Goal: Information Seeking & Learning: Learn about a topic

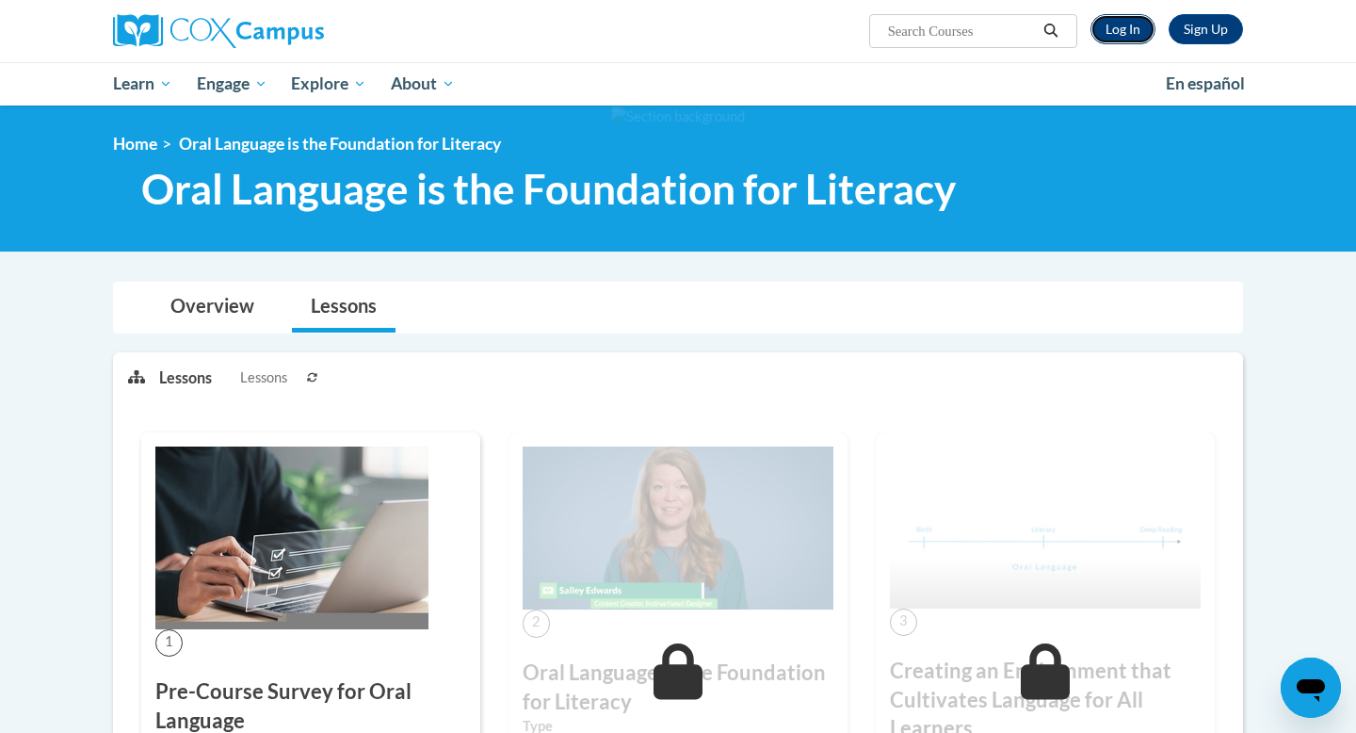
click at [1123, 27] on link "Log In" at bounding box center [1123, 29] width 65 height 30
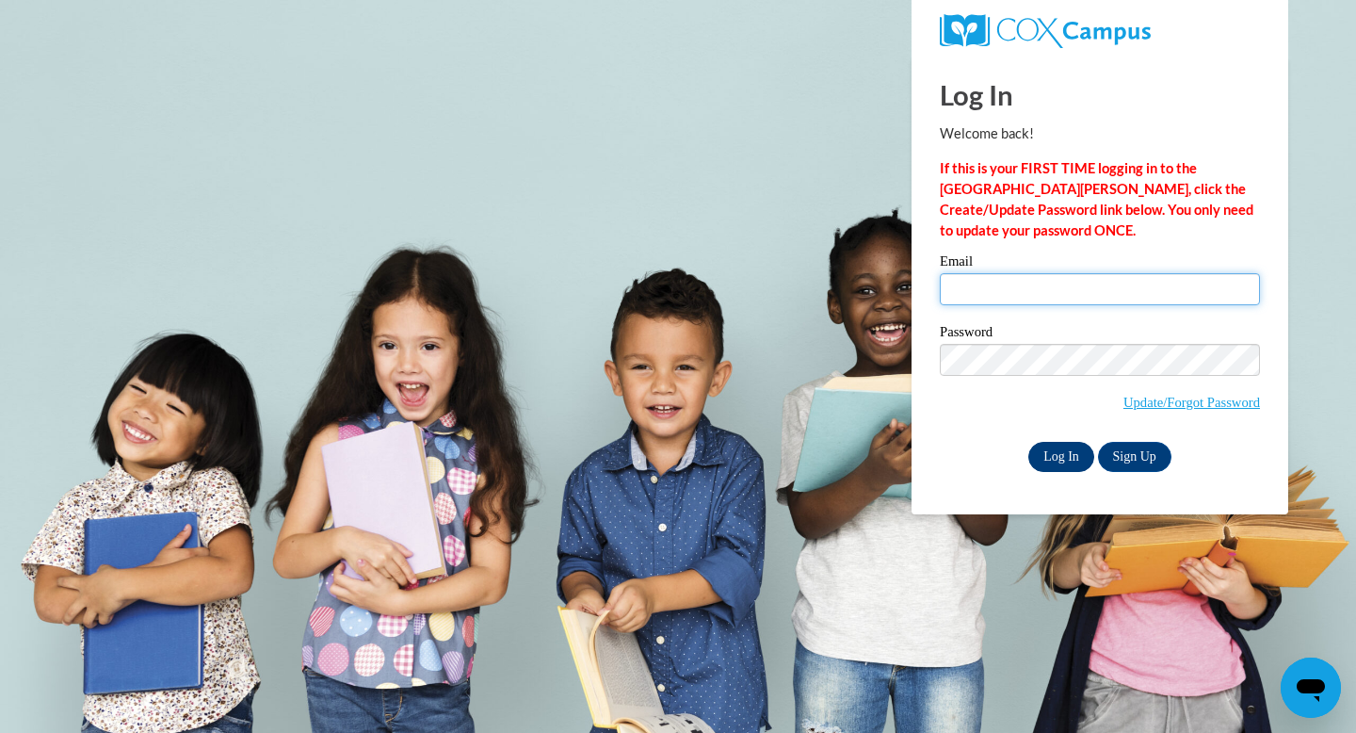
type input "elissa.fiedler@k12.hi.us"
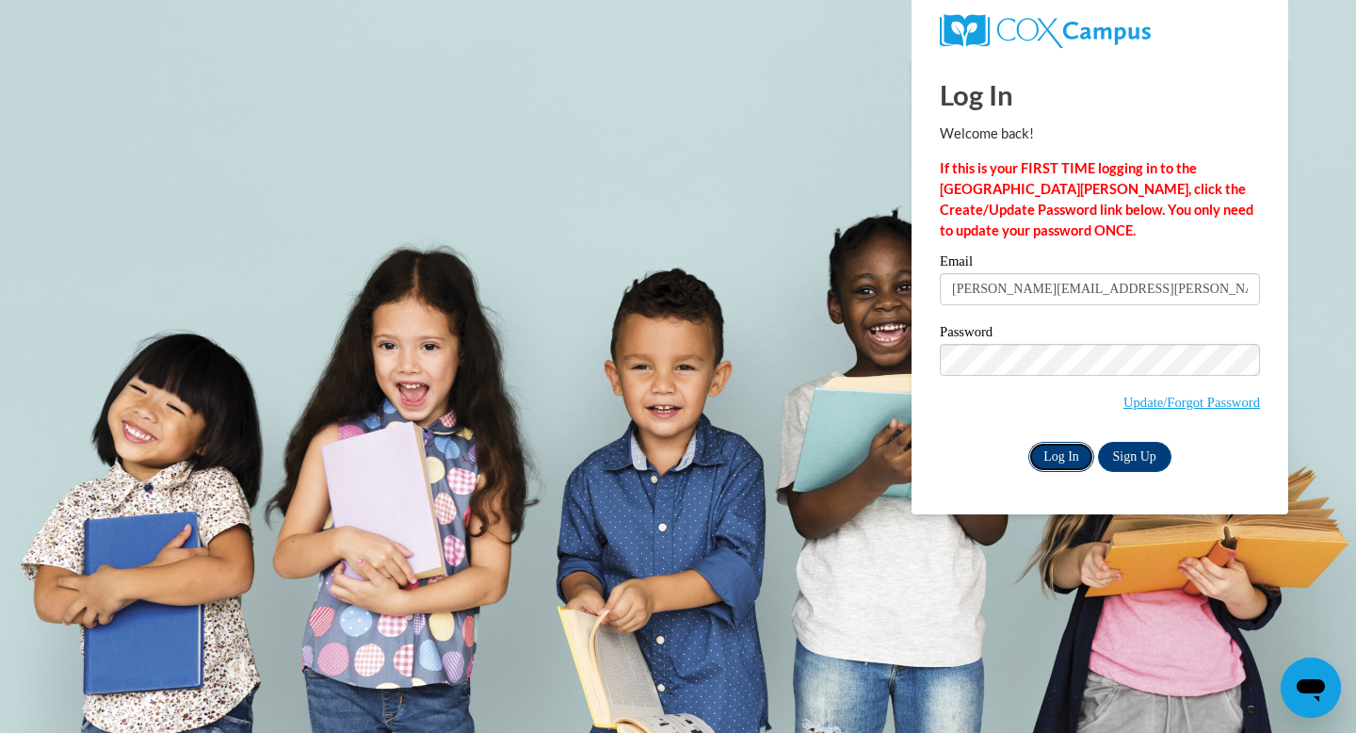
click at [1051, 460] on input "Log In" at bounding box center [1061, 457] width 66 height 30
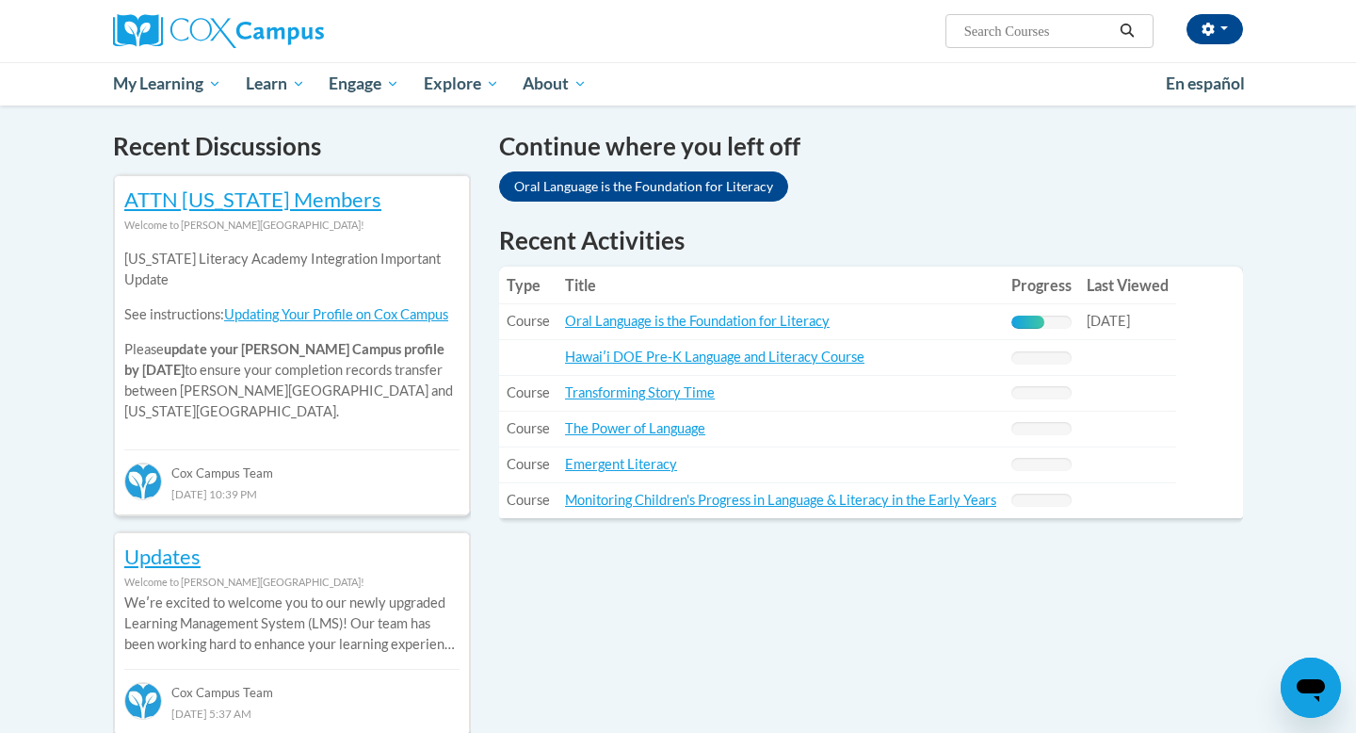
scroll to position [560, 0]
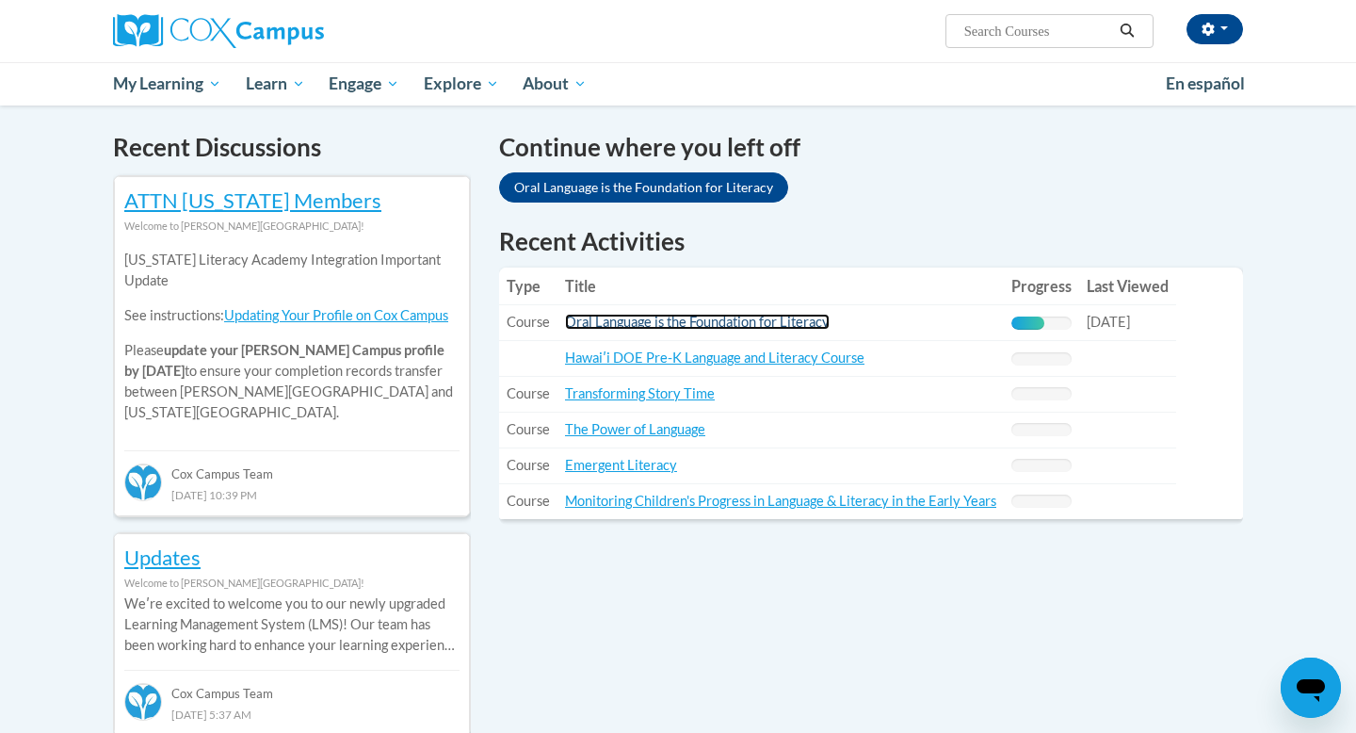
click at [737, 317] on link "Oral Language is the Foundation for Literacy" at bounding box center [697, 322] width 265 height 16
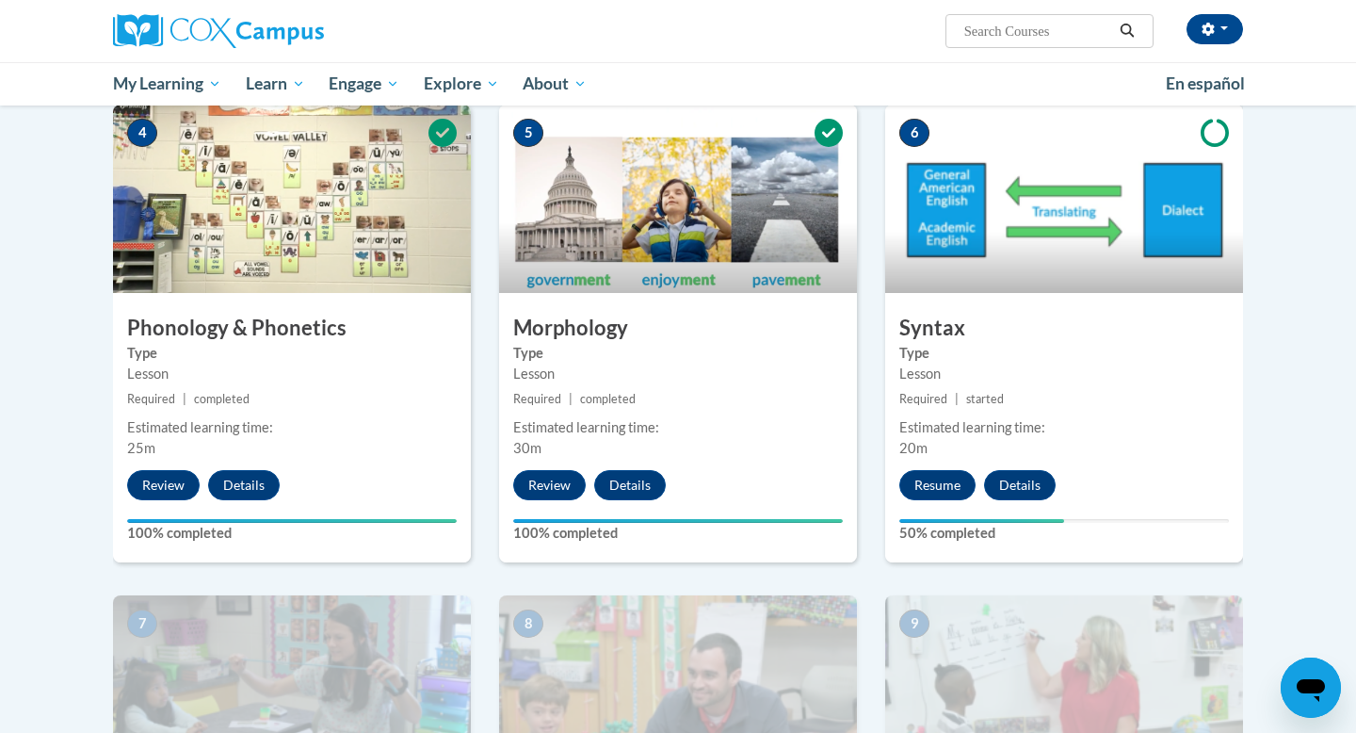
scroll to position [937, 0]
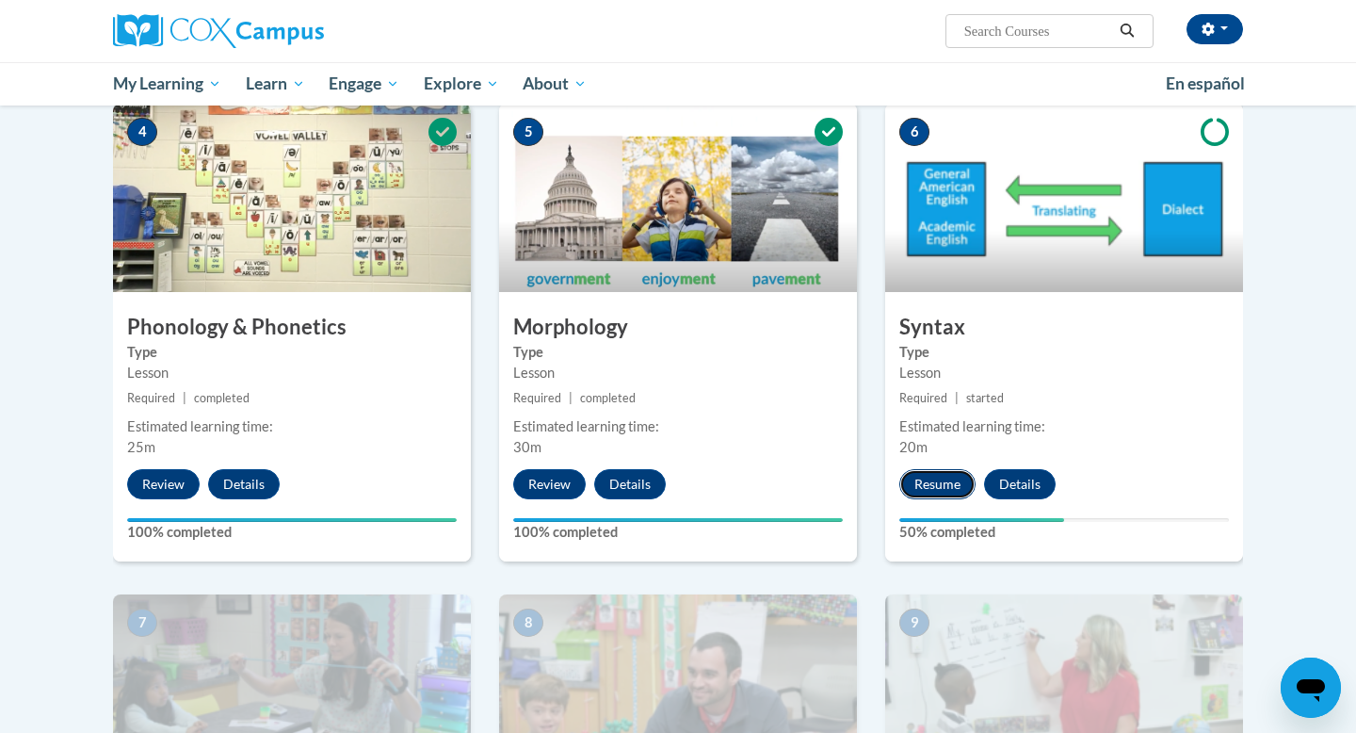
click at [921, 475] on button "Resume" at bounding box center [937, 484] width 76 height 30
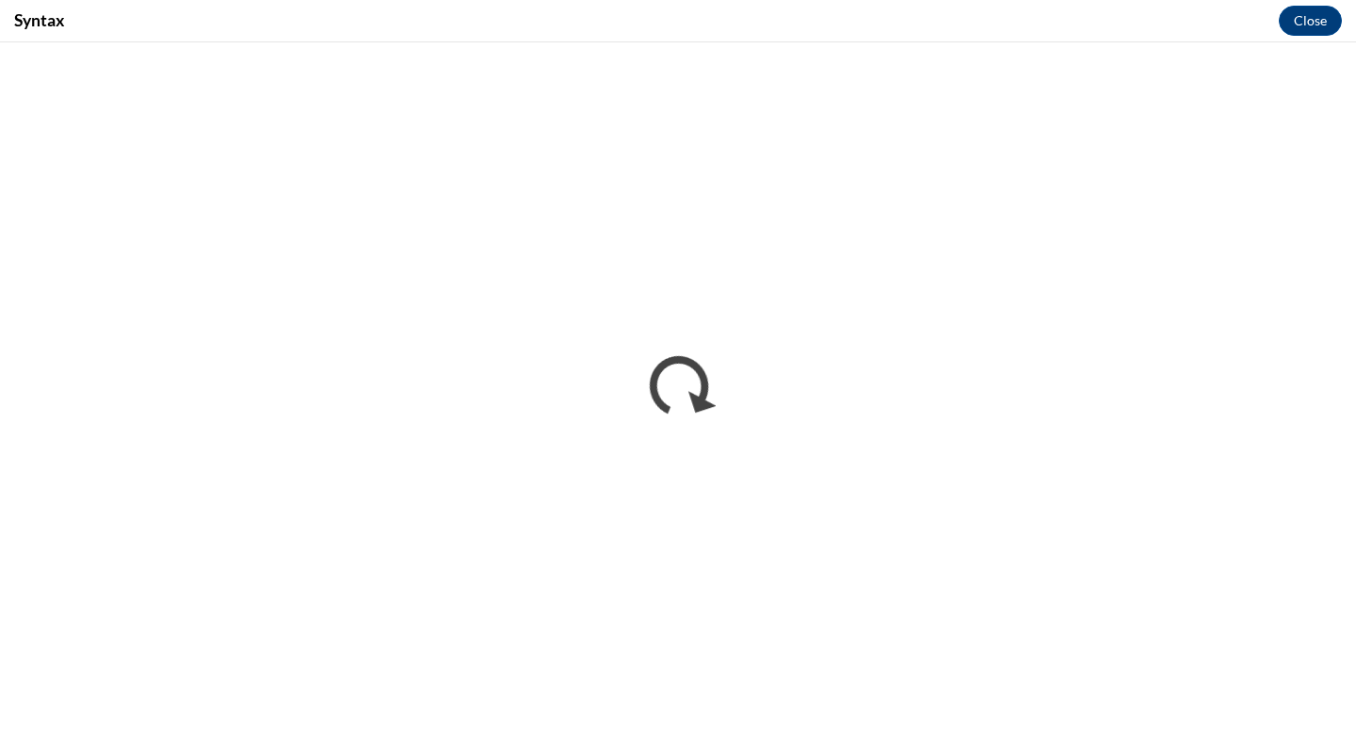
scroll to position [0, 0]
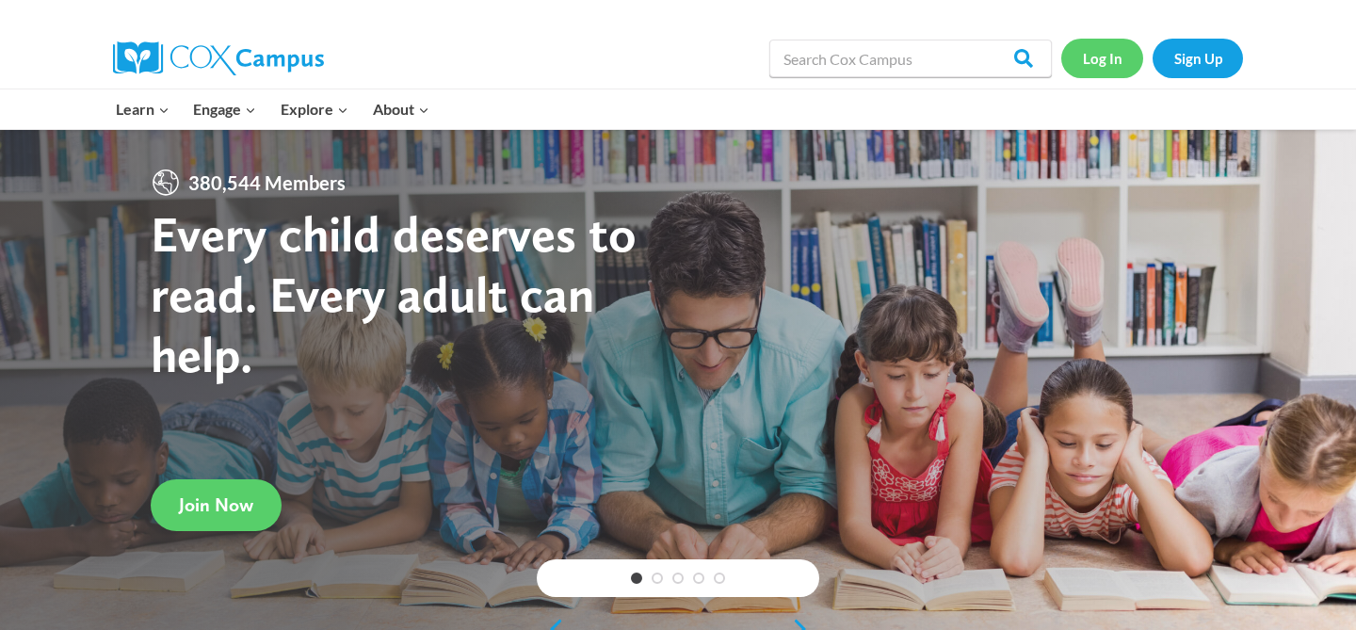
click at [1072, 56] on link "Log In" at bounding box center [1102, 58] width 82 height 39
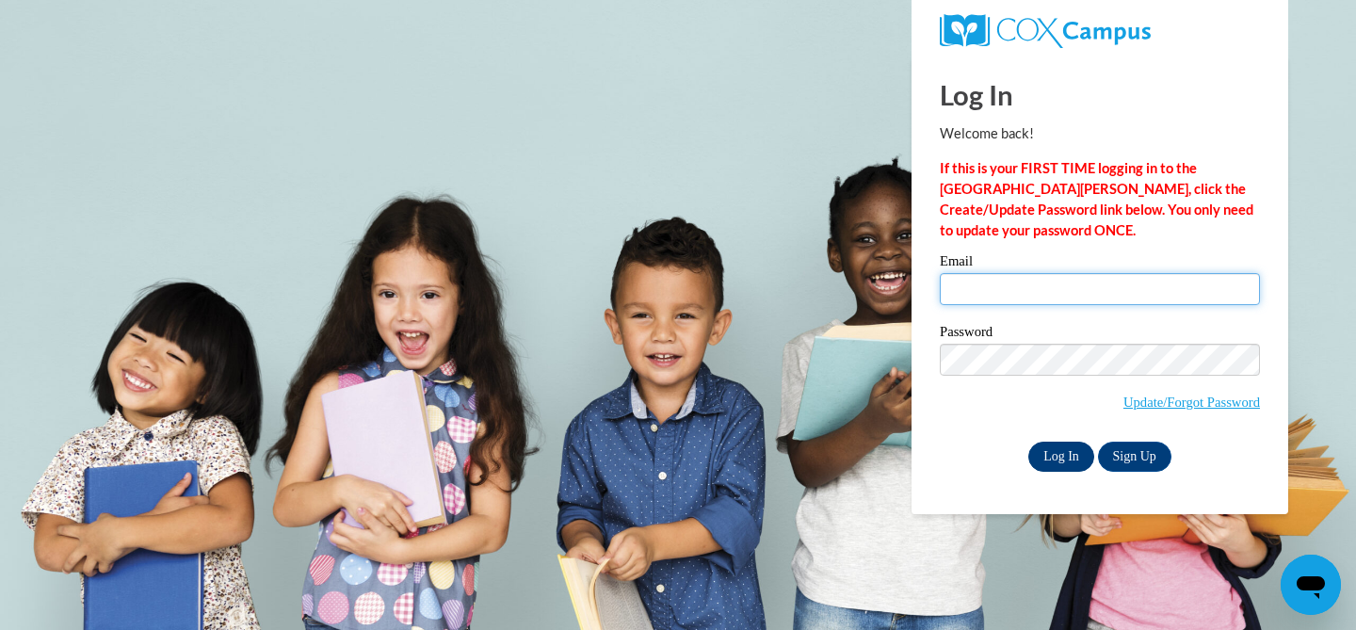
type input "elissa.fiedler@k12.hi.us"
click at [1050, 448] on input "Log In" at bounding box center [1061, 457] width 66 height 30
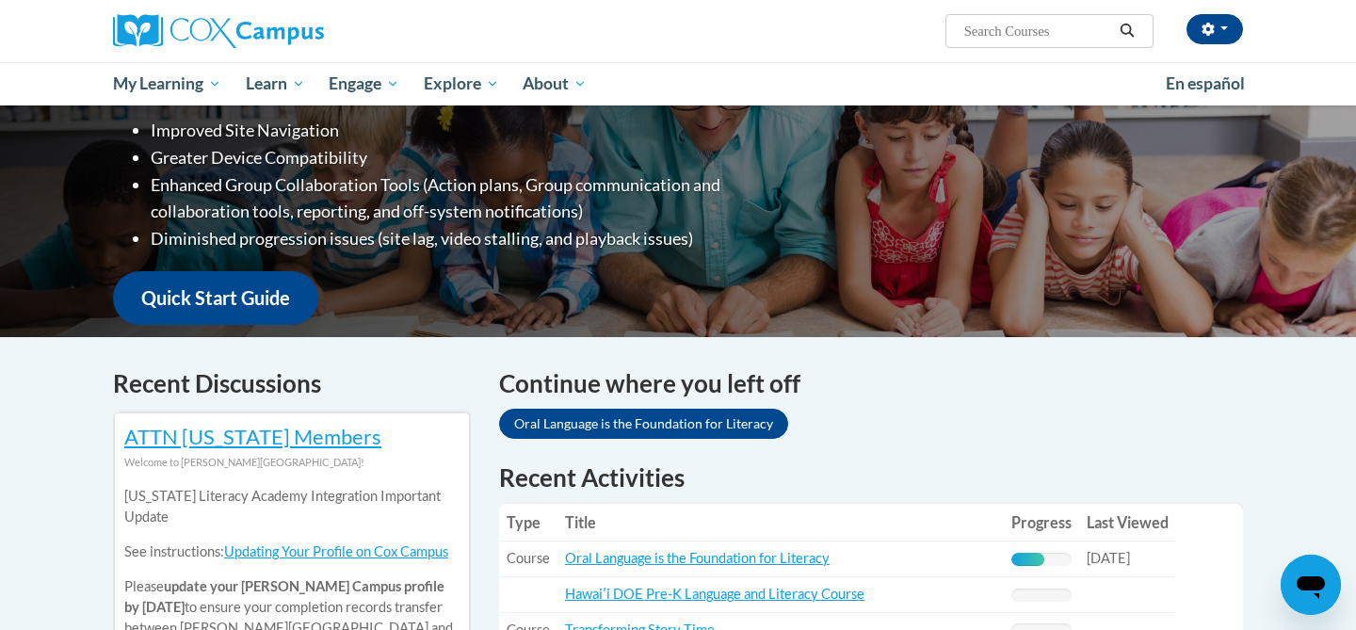
scroll to position [405, 0]
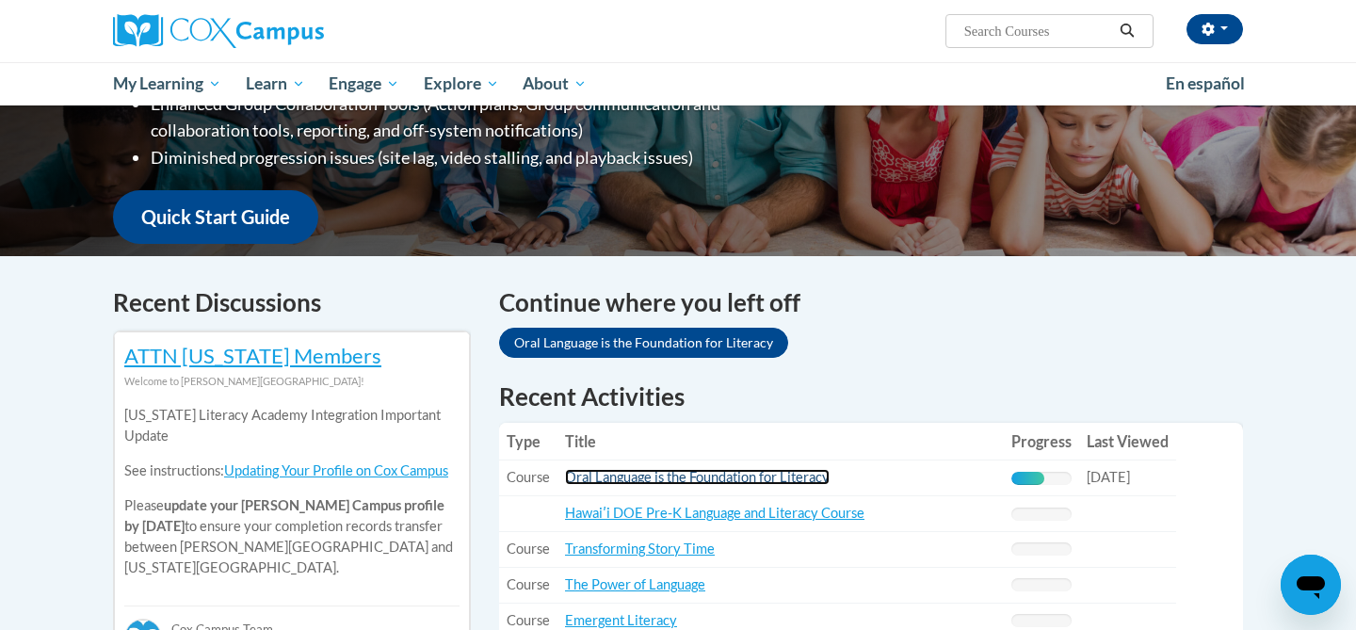
click at [663, 477] on link "Oral Language is the Foundation for Literacy" at bounding box center [697, 477] width 265 height 16
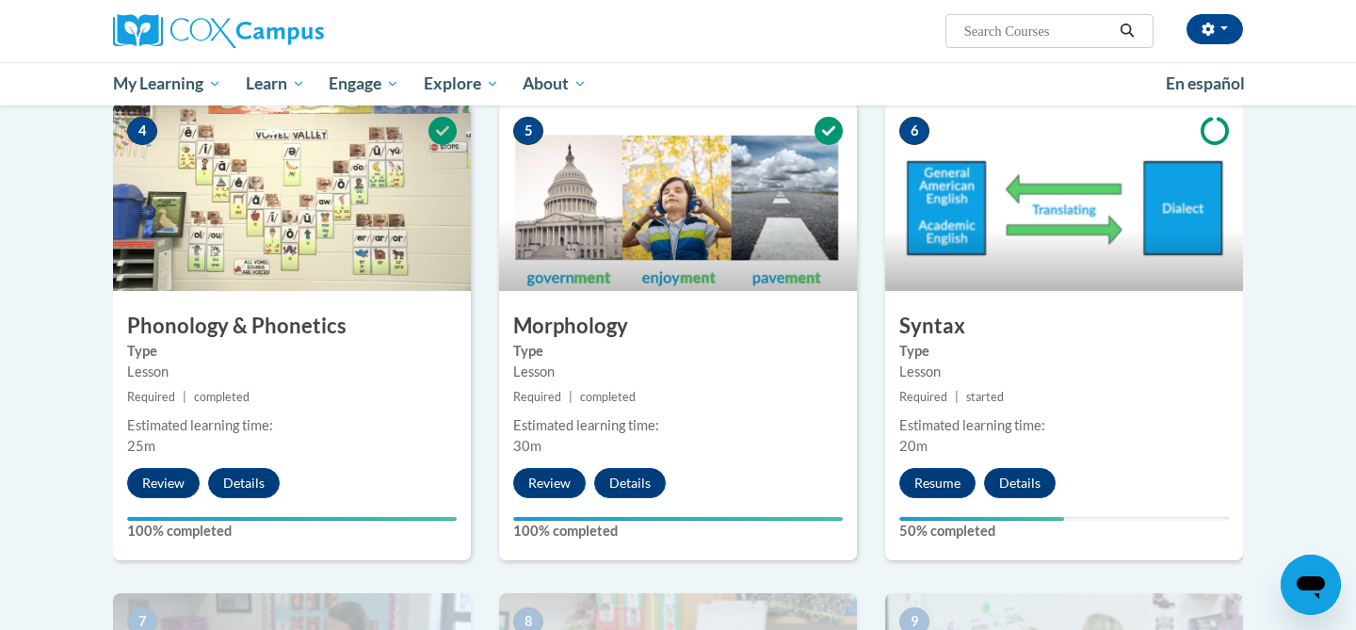
scroll to position [981, 0]
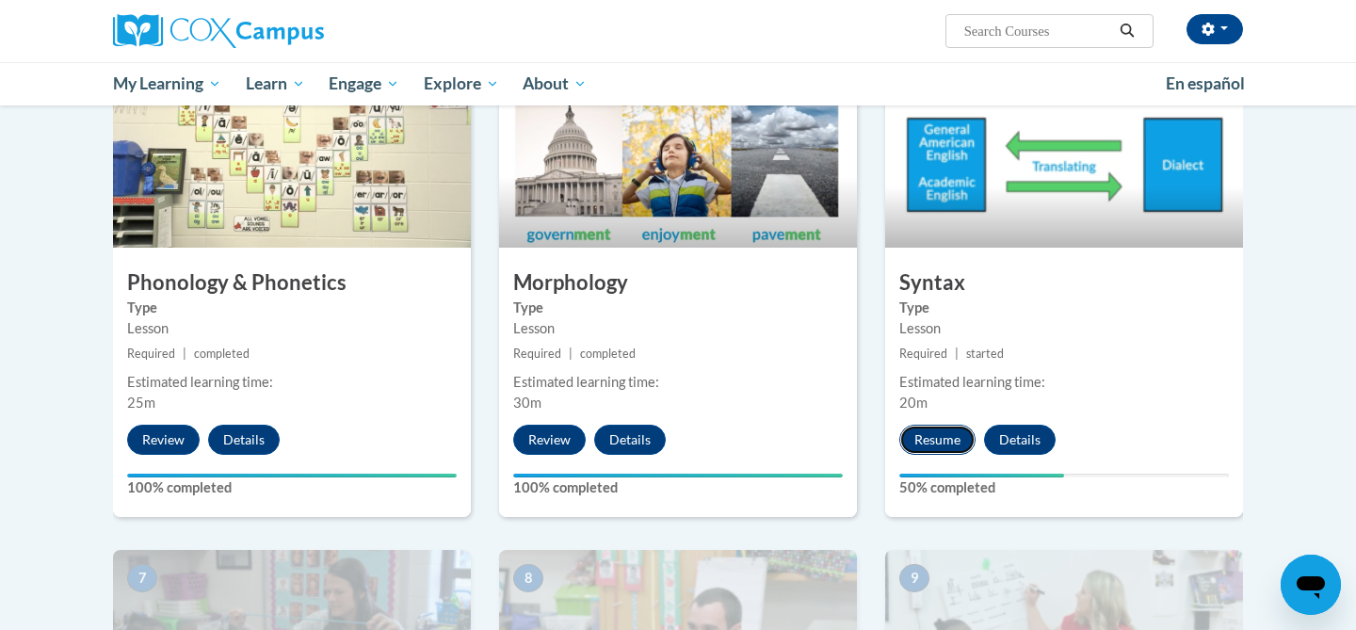
click at [941, 453] on button "Resume" at bounding box center [937, 440] width 76 height 30
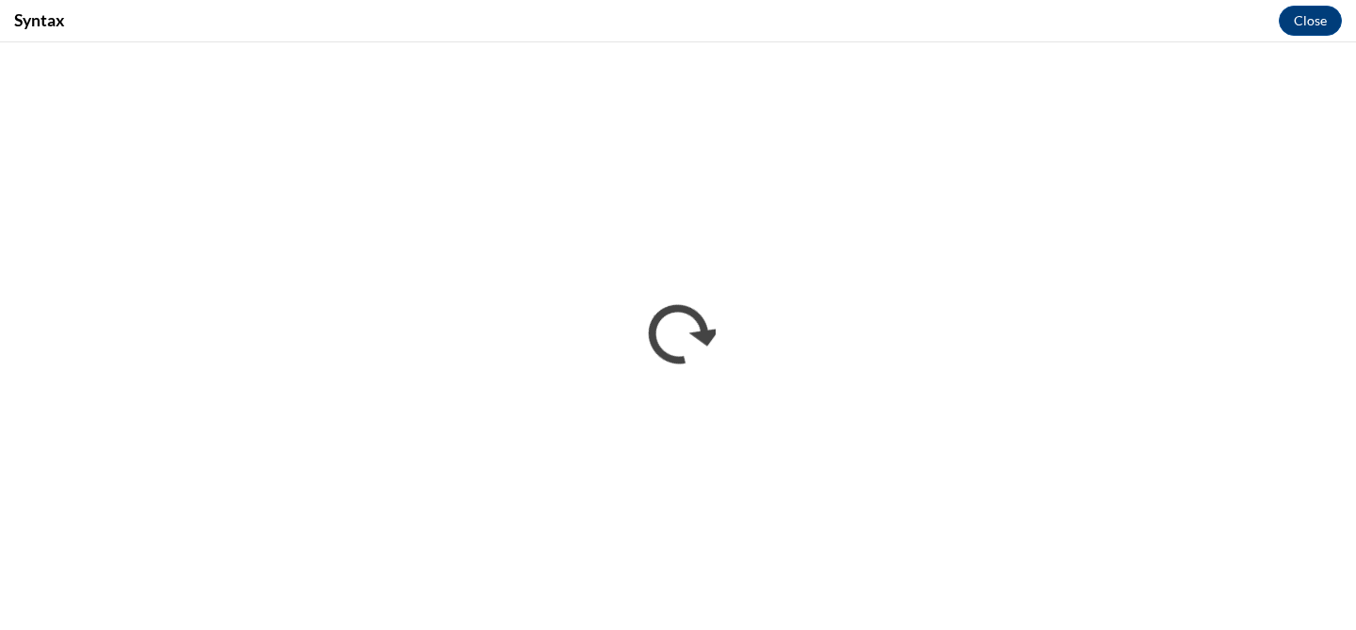
scroll to position [0, 0]
